Goal: Check status: Check status

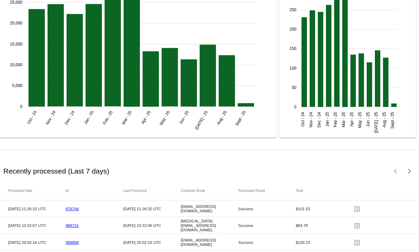
scroll to position [917, 0]
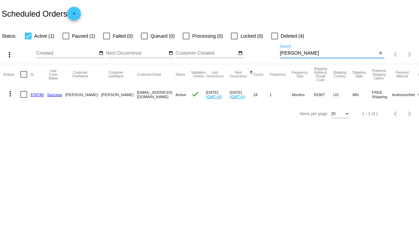
drag, startPoint x: 298, startPoint y: 53, endPoint x: 269, endPoint y: 53, distance: 29.2
click at [269, 53] on div "more_vert Sep Jan Feb Mar Apr 1" at bounding box center [209, 52] width 419 height 24
paste input "Felipi"
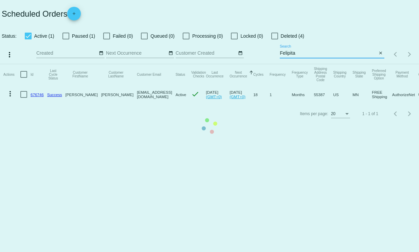
type input "Felipita"
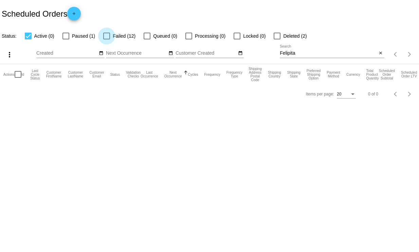
click at [106, 36] on div at bounding box center [106, 36] width 7 height 7
click at [106, 39] on input "Failed (12)" at bounding box center [106, 39] width 0 height 0
checkbox input "true"
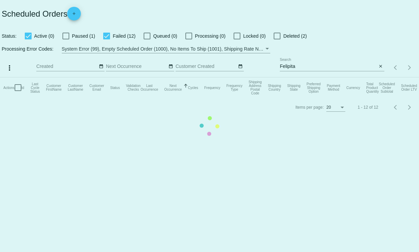
click at [67, 77] on mat-table "Actions Id Last Cycle Status Customer FirstName Customer LastName Customer Emai…" at bounding box center [209, 87] width 419 height 20
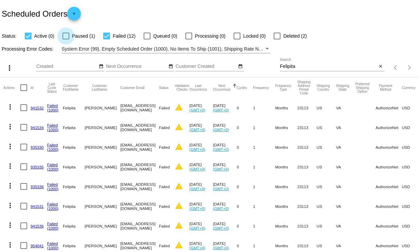
click at [65, 36] on div at bounding box center [65, 36] width 7 height 7
click at [66, 39] on input "Paused (1)" at bounding box center [66, 39] width 0 height 0
checkbox input "true"
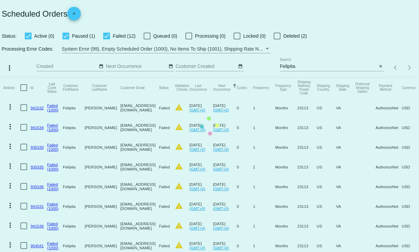
drag, startPoint x: 416, startPoint y: 31, endPoint x: 412, endPoint y: 107, distance: 75.5
click at [412, 107] on mat-table "Actions Id Last Cycle Status Customer FirstName Customer LastName Customer Emai…" at bounding box center [209, 205] width 419 height 257
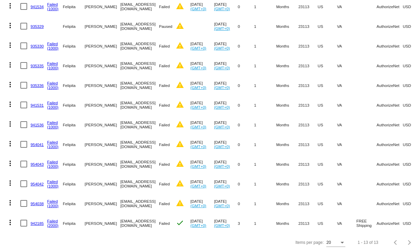
click at [38, 221] on link "942185" at bounding box center [37, 223] width 13 height 4
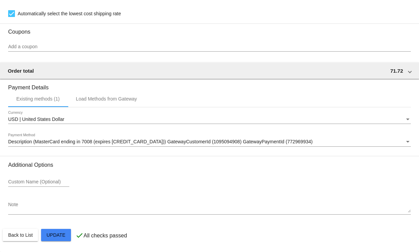
scroll to position [596, 0]
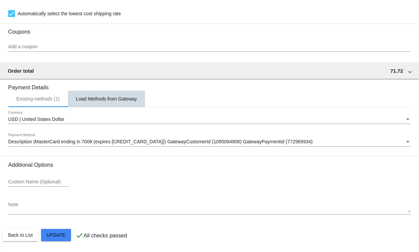
click at [125, 99] on div "Load Methods from Gateway" at bounding box center [106, 98] width 61 height 5
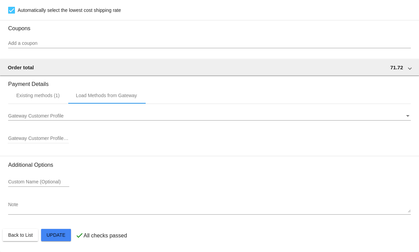
click at [103, 167] on h3 "Additional Options" at bounding box center [209, 165] width 403 height 6
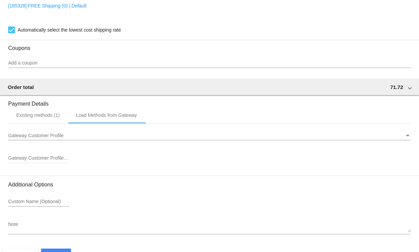
scroll to position [571, 0]
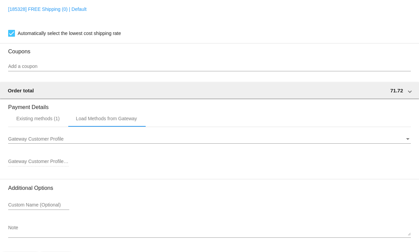
click at [34, 121] on div "Existing methods (1)" at bounding box center [37, 118] width 43 height 5
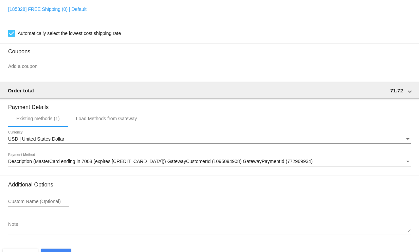
click at [112, 116] on div "Load Methods from Gateway" at bounding box center [106, 118] width 77 height 16
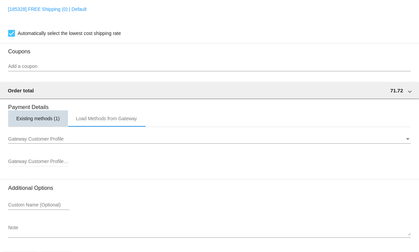
click at [46, 127] on div "Existing methods (1)" at bounding box center [38, 118] width 60 height 16
